Goal: Task Accomplishment & Management: Use online tool/utility

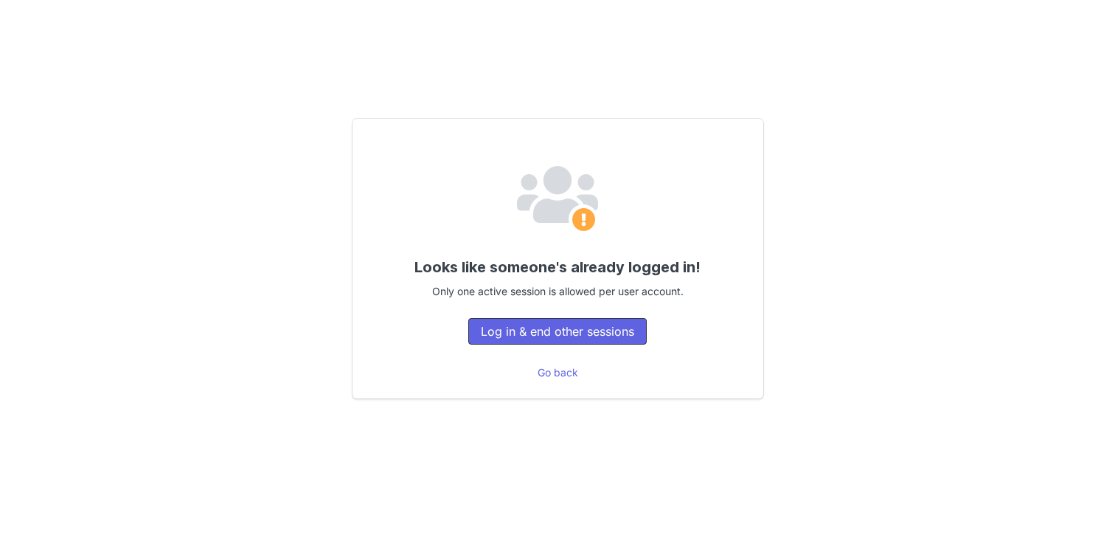
click at [572, 331] on button "Log in & end other sessions" at bounding box center [557, 331] width 178 height 27
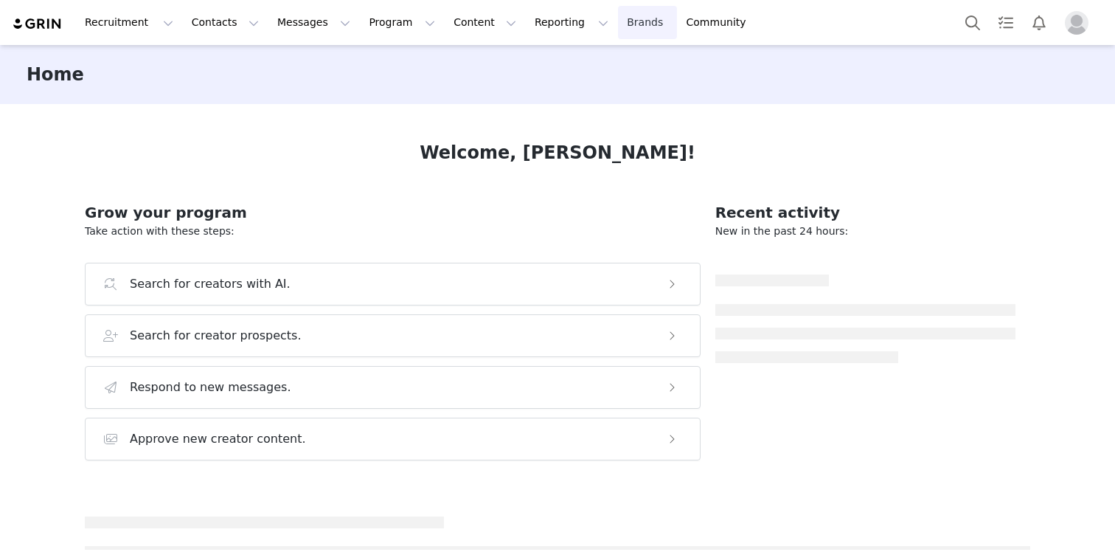
click at [618, 29] on link "Brands Brands" at bounding box center [647, 22] width 58 height 33
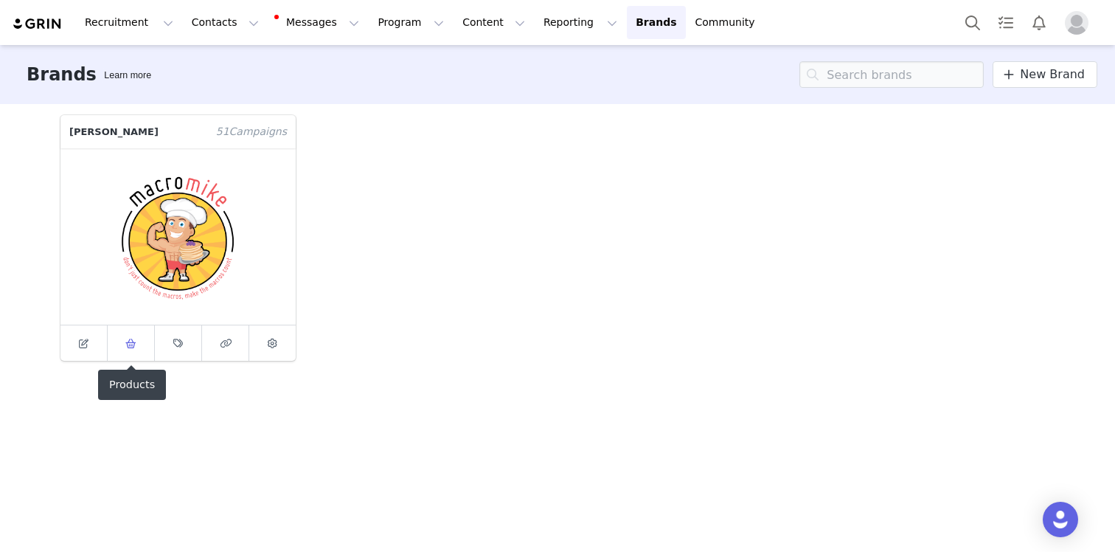
click at [119, 341] on link at bounding box center [131, 342] width 47 height 35
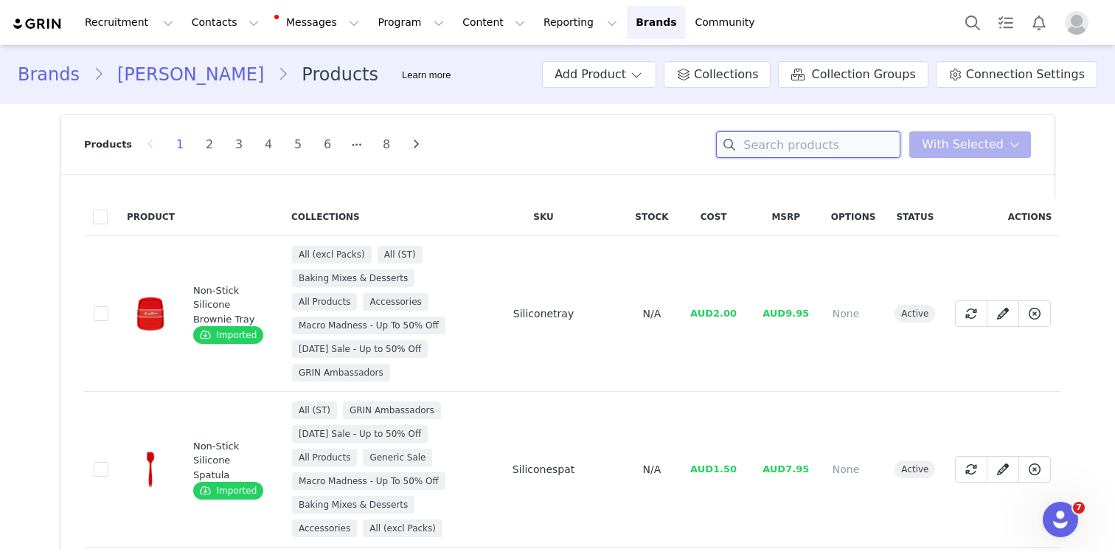
click at [777, 148] on input at bounding box center [808, 144] width 184 height 27
click at [620, 65] on button "Add Product" at bounding box center [599, 74] width 114 height 27
click at [836, 146] on input at bounding box center [808, 144] width 184 height 27
type input "h"
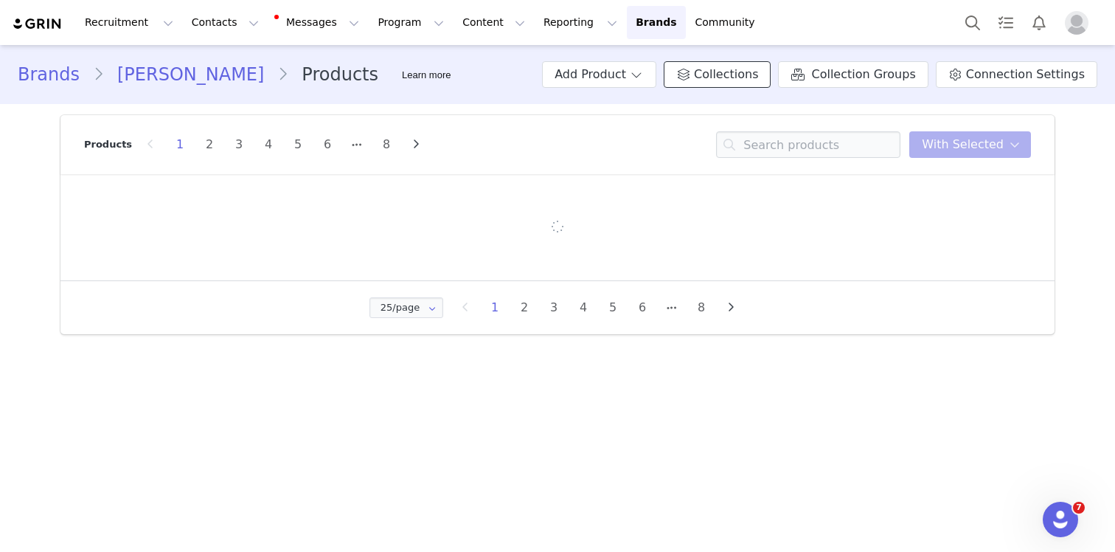
click at [731, 71] on span "Collections" at bounding box center [726, 75] width 64 height 18
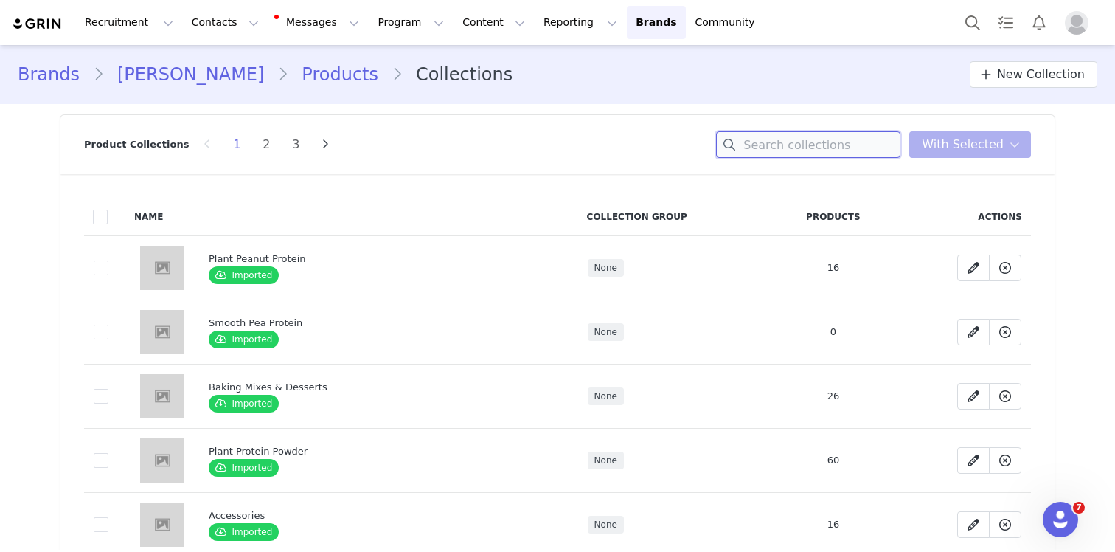
click at [848, 135] on input at bounding box center [808, 144] width 184 height 27
type input "halloween"
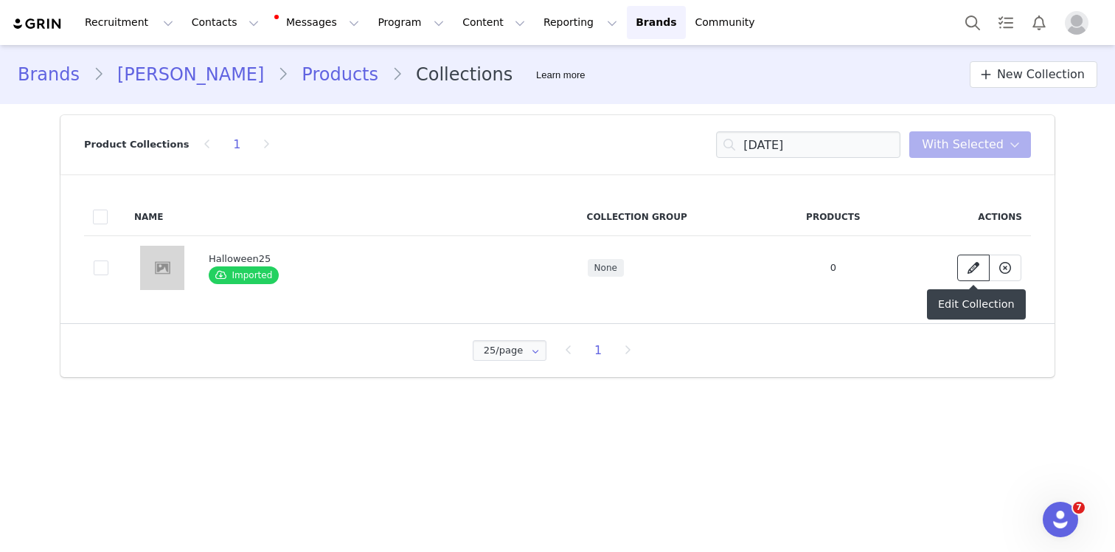
click at [976, 277] on link at bounding box center [973, 267] width 32 height 27
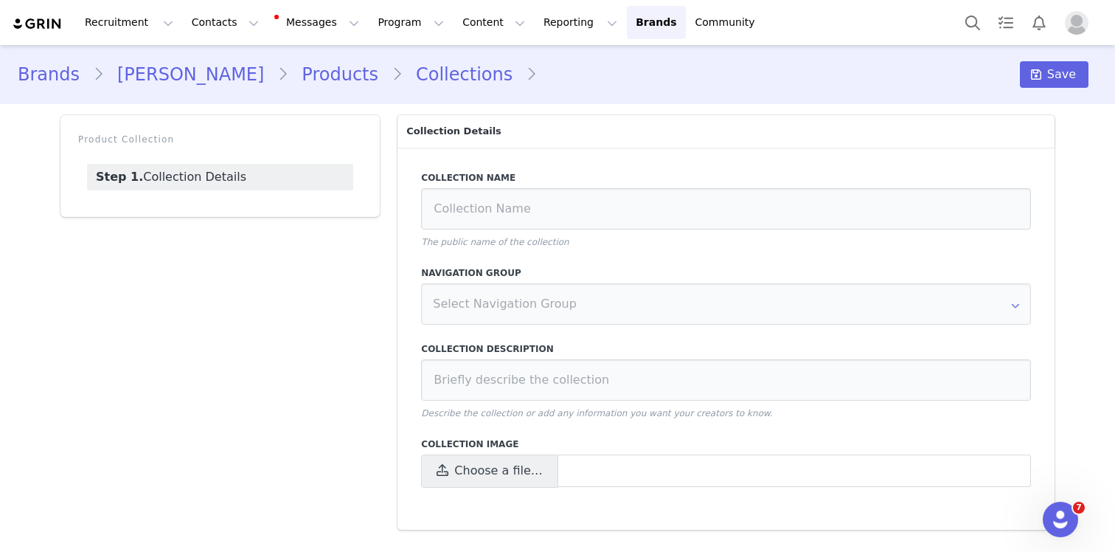
type input "Halloween25"
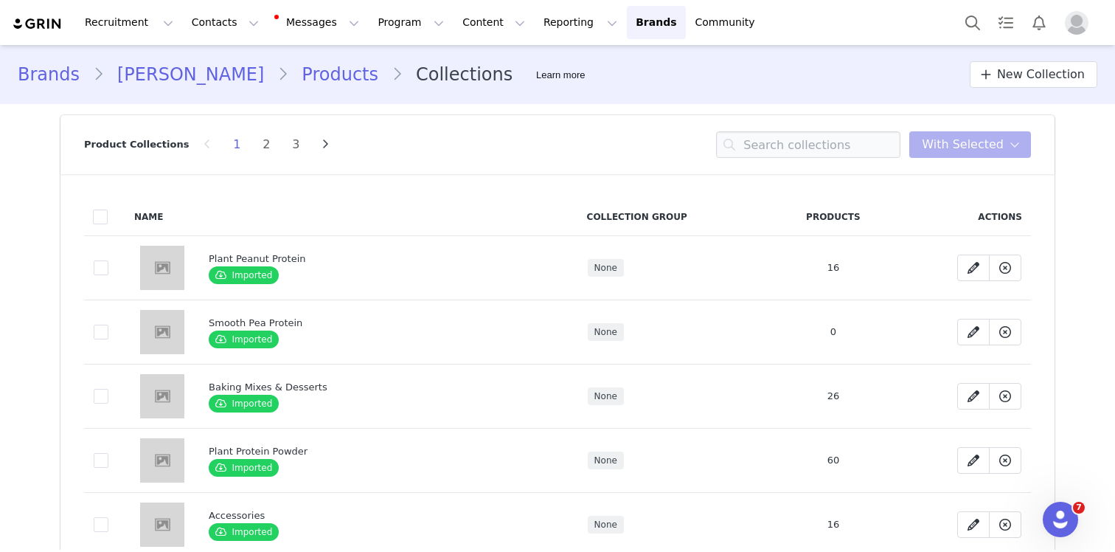
click at [288, 83] on link "Products" at bounding box center [339, 74] width 103 height 27
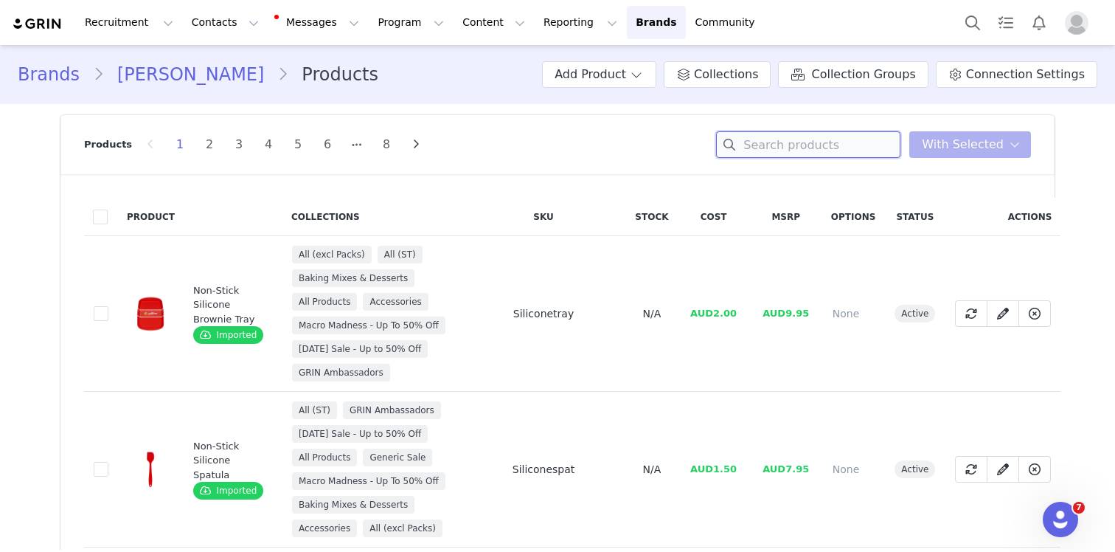
click at [832, 153] on input at bounding box center [808, 144] width 184 height 27
paste input "BROWNSUGARCC-MUFFINMIX-250"
type input "BROWNSUGARCC-MUFFINMIX-250"
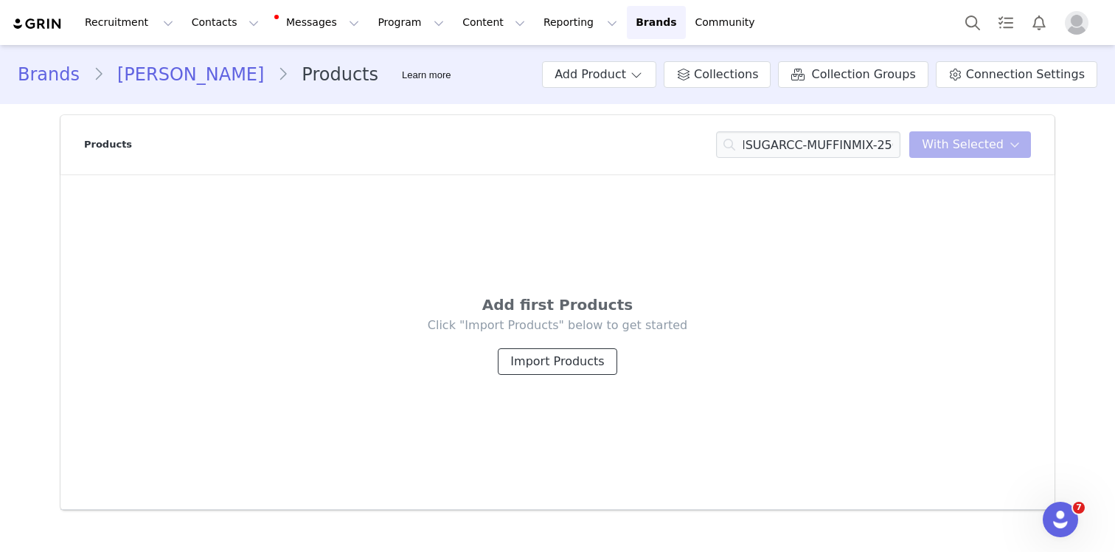
click at [549, 362] on button "Import Products" at bounding box center [557, 361] width 119 height 27
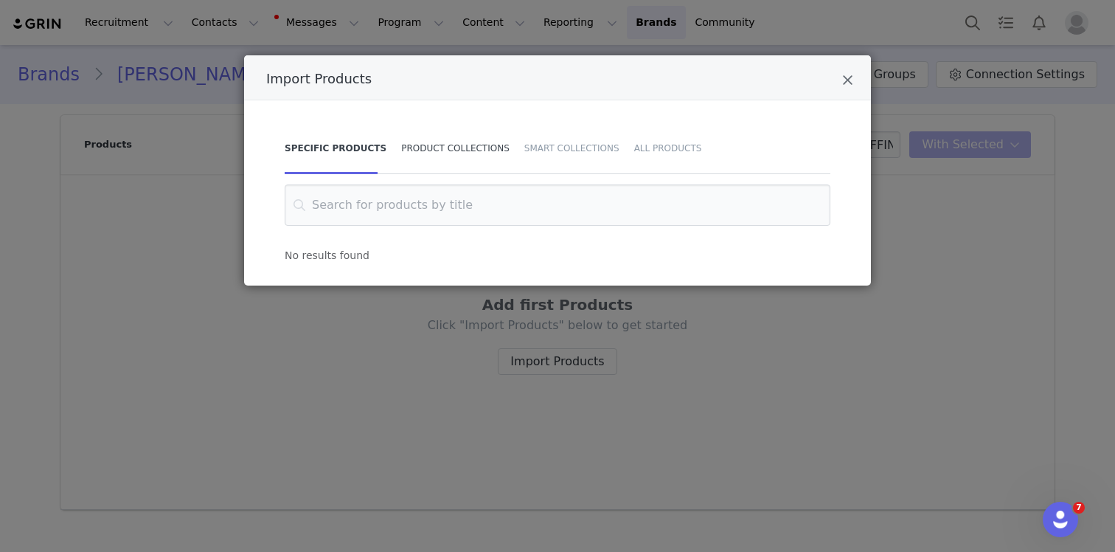
click at [462, 156] on div "Product Collections" at bounding box center [455, 148] width 123 height 52
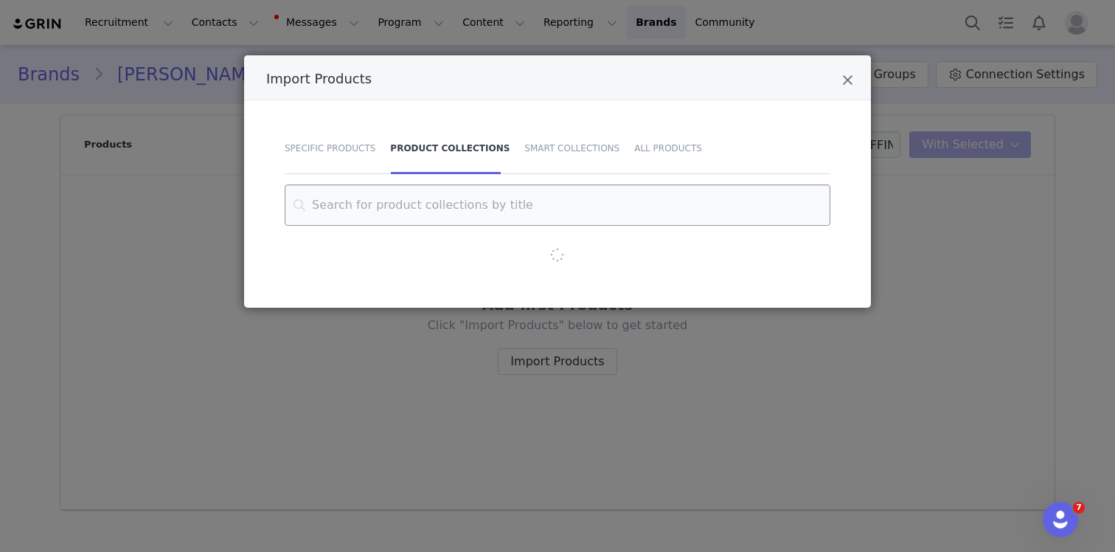
click at [451, 207] on input "Import Products" at bounding box center [558, 204] width 546 height 41
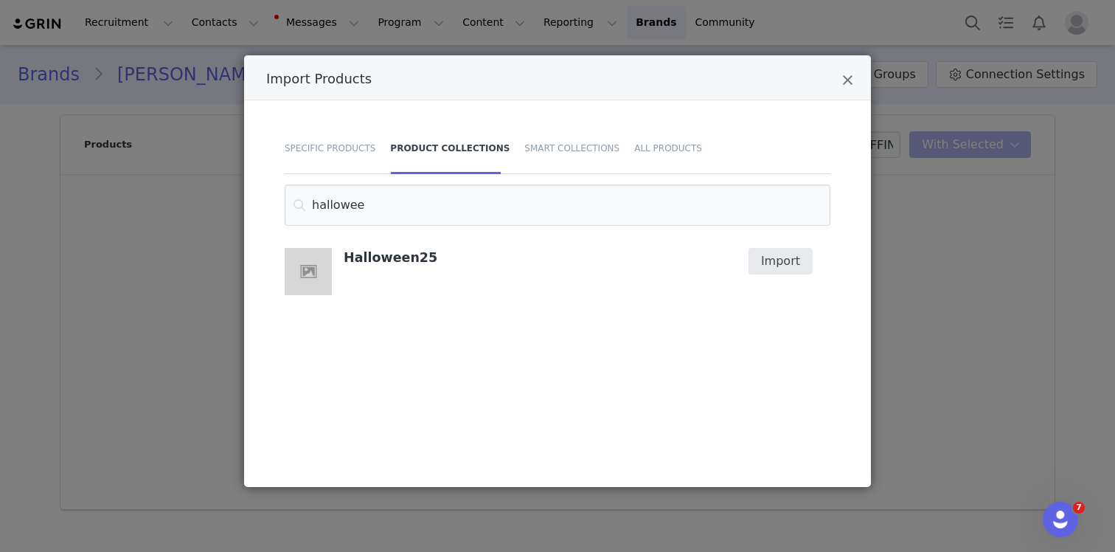
type input "hallowee"
click at [768, 265] on button "Import" at bounding box center [781, 261] width 64 height 27
click at [781, 268] on div "Import" at bounding box center [776, 261] width 73 height 27
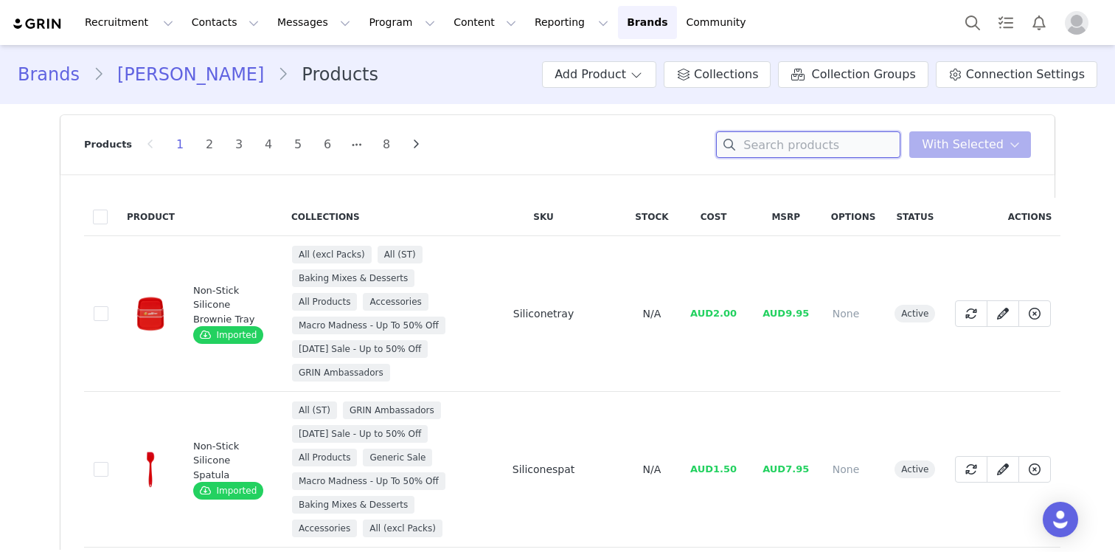
click at [858, 142] on input at bounding box center [808, 144] width 184 height 27
paste input "BROWNSUGARCC-MUFFINMIX-250"
type input "BROWNSUGARCC-MUFFINMIX-250"
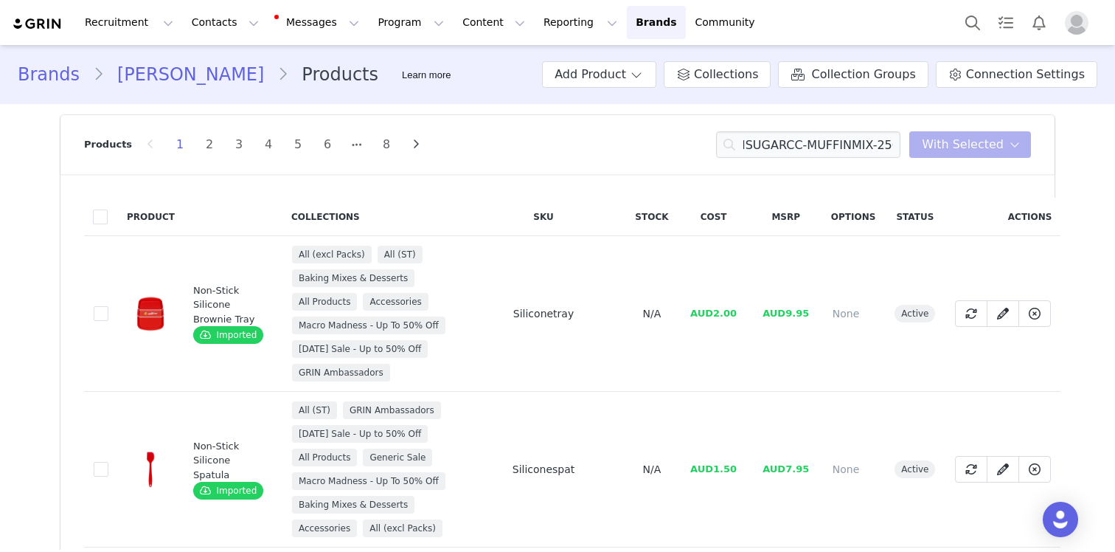
scroll to position [0, 0]
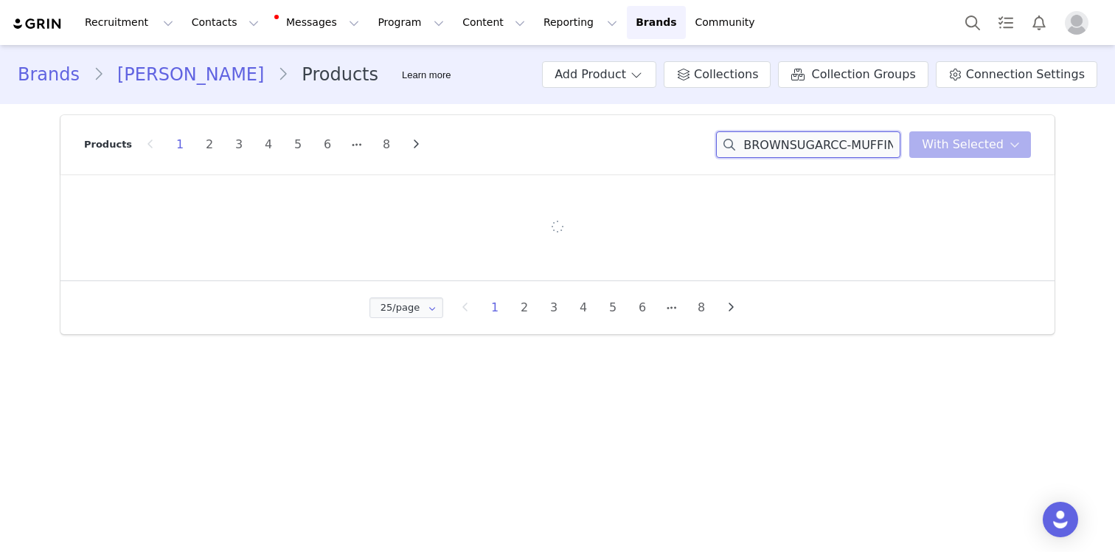
click at [872, 146] on input "BROWNSUGARCC-MUFFINMIX-250" at bounding box center [808, 144] width 184 height 27
